Goal: Task Accomplishment & Management: Use online tool/utility

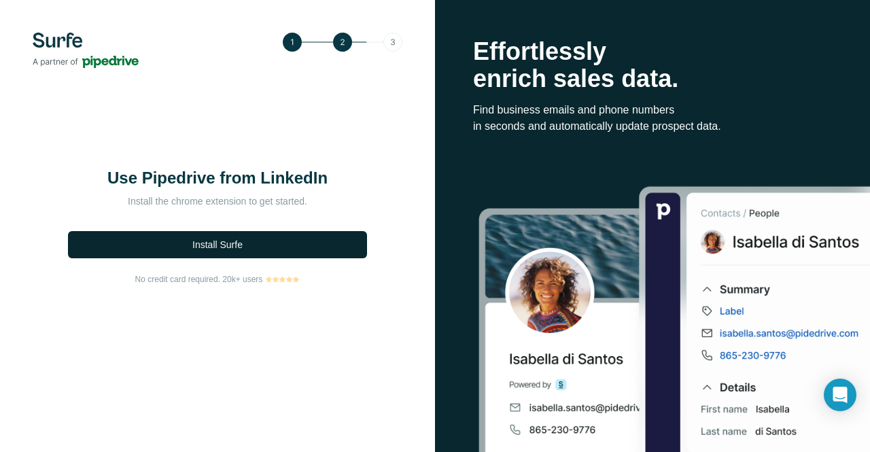
click at [202, 234] on button "Install Surfe" at bounding box center [217, 244] width 299 height 27
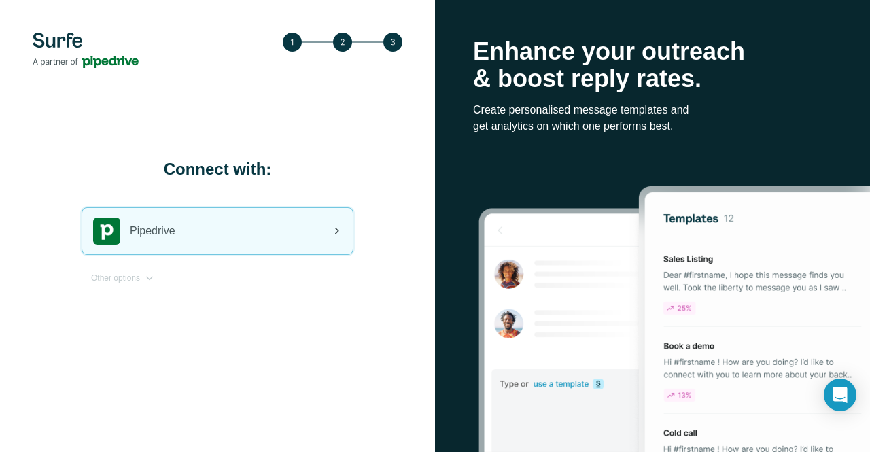
click at [280, 240] on div "Pipedrive" at bounding box center [217, 231] width 270 height 46
